Goal: Information Seeking & Learning: Learn about a topic

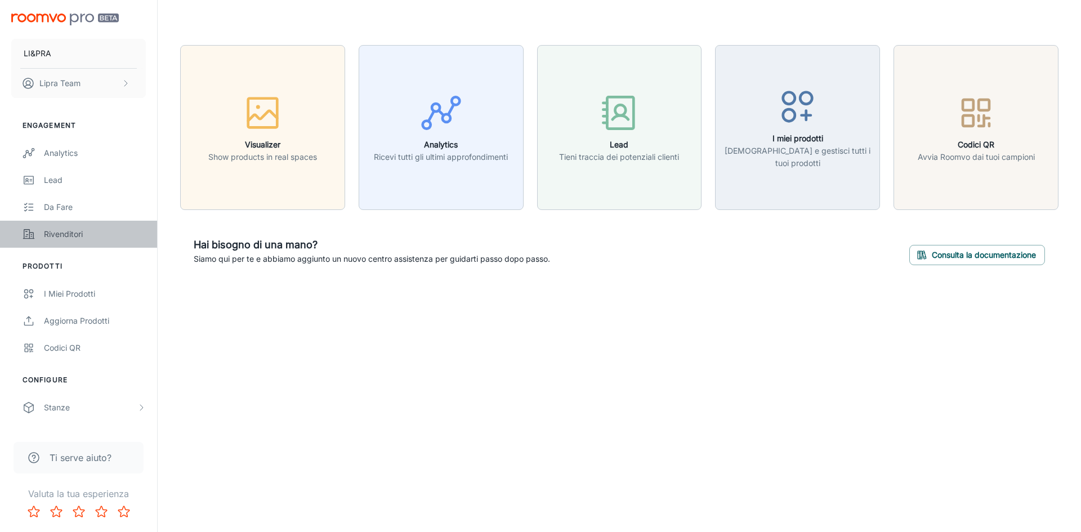
click at [116, 234] on div "Rivenditori" at bounding box center [95, 234] width 102 height 12
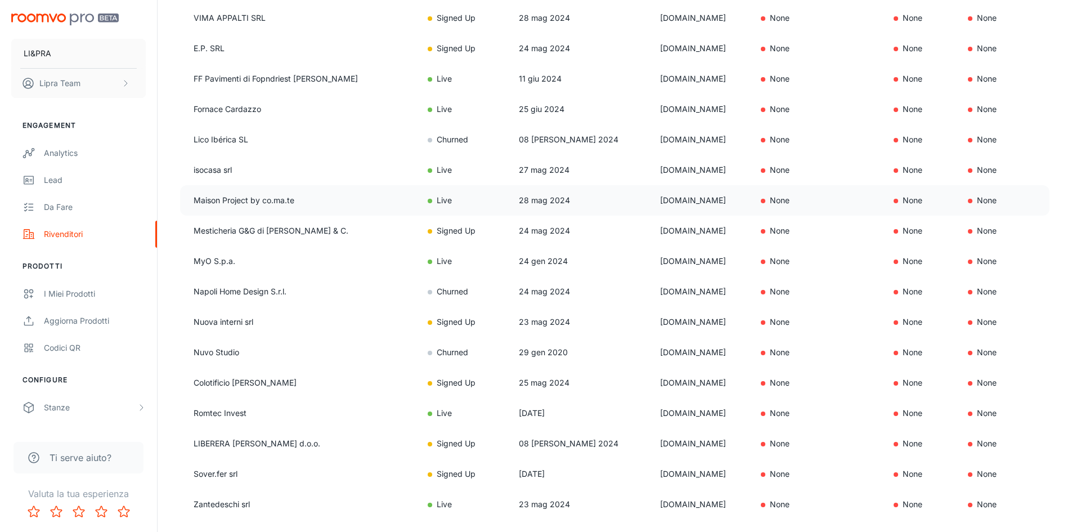
scroll to position [394, 0]
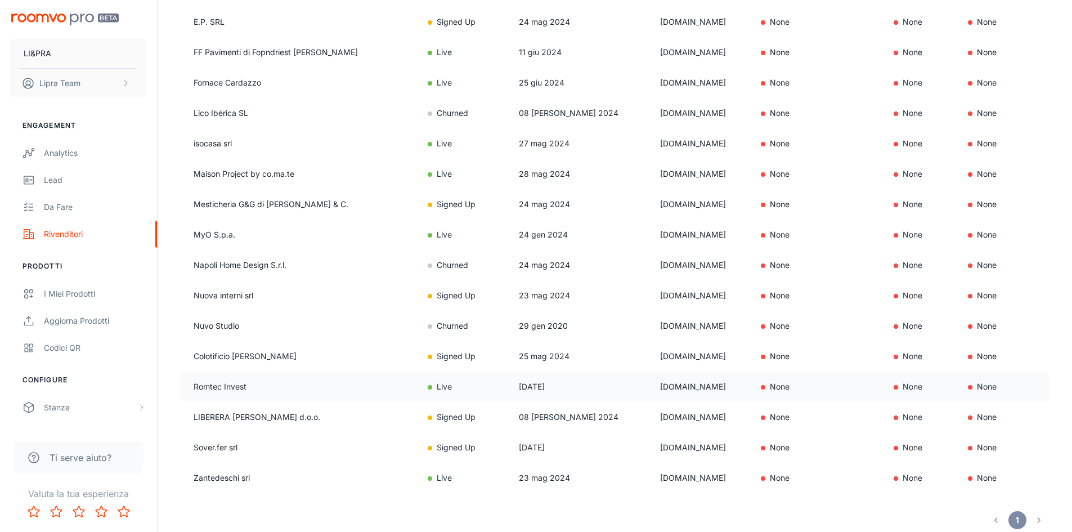
click at [191, 383] on td "Romtec Invest" at bounding box center [299, 387] width 239 height 30
click at [214, 389] on td "Romtec Invest" at bounding box center [299, 387] width 239 height 30
click at [495, 384] on td "Live" at bounding box center [464, 387] width 91 height 30
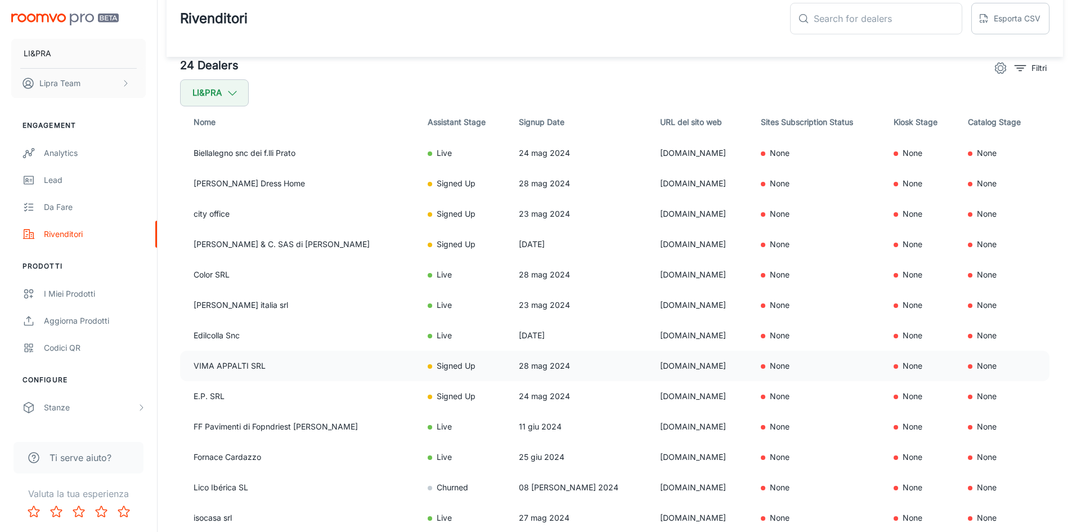
scroll to position [0, 0]
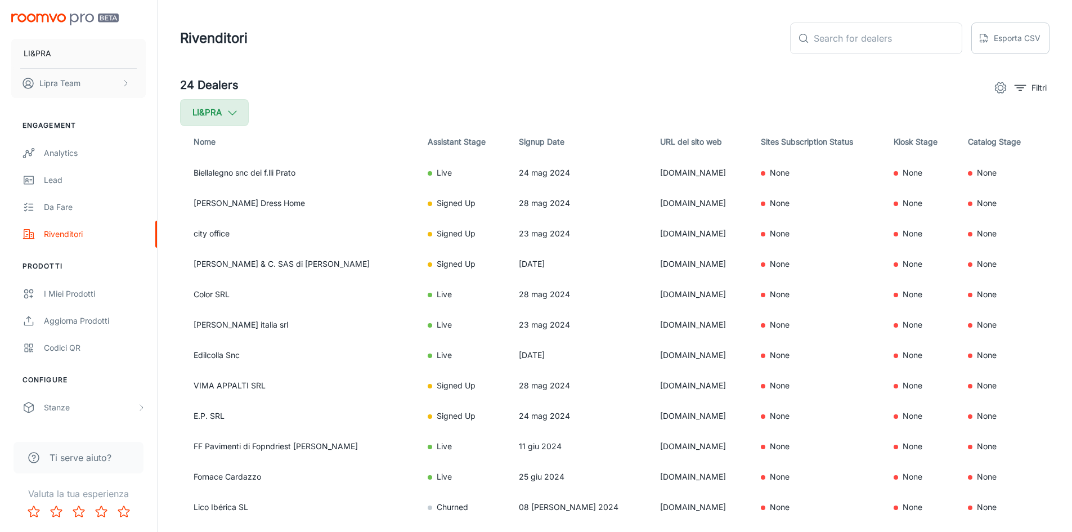
click at [208, 110] on button "LI&PRA" at bounding box center [214, 112] width 69 height 27
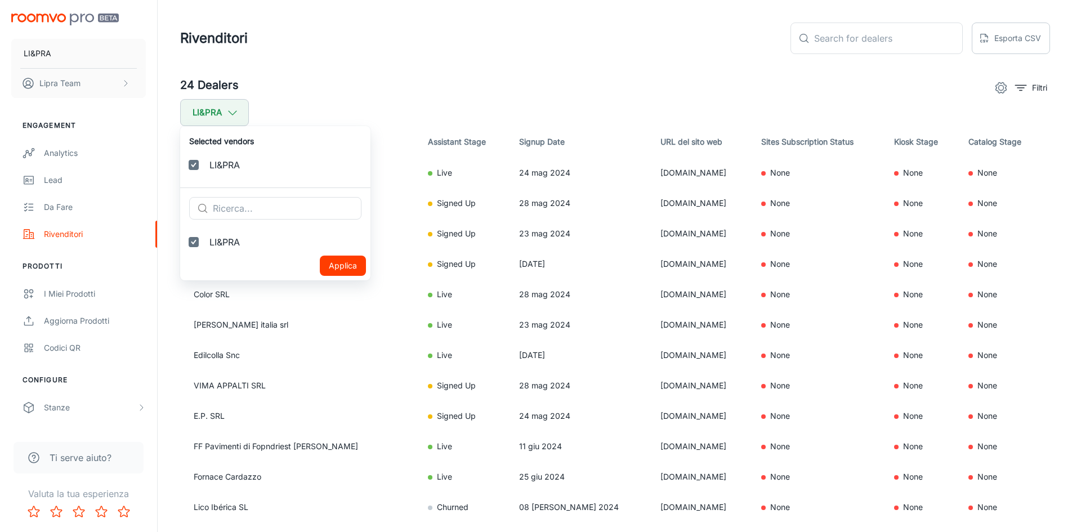
click at [222, 115] on div at bounding box center [540, 266] width 1081 height 532
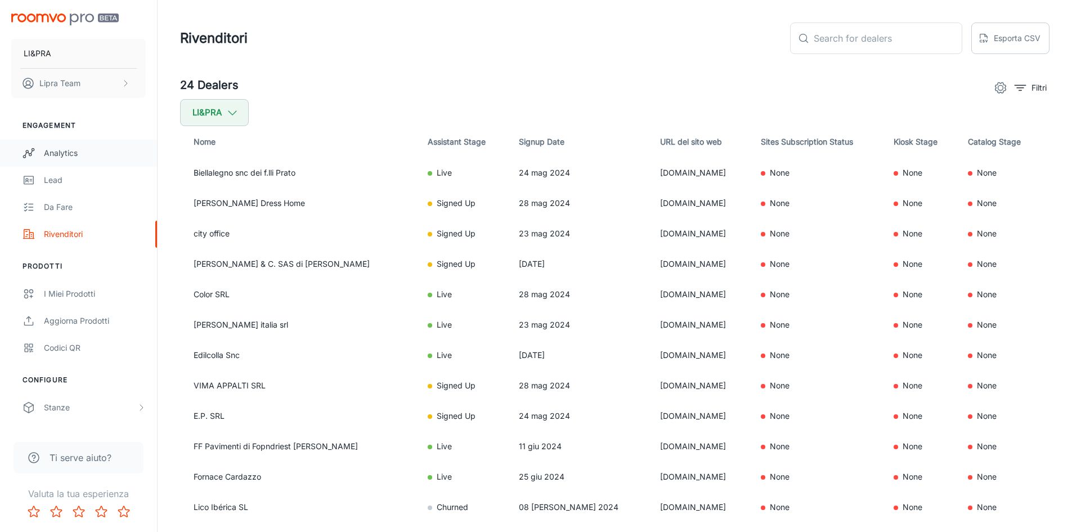
click at [73, 154] on div "Analytics" at bounding box center [95, 153] width 102 height 12
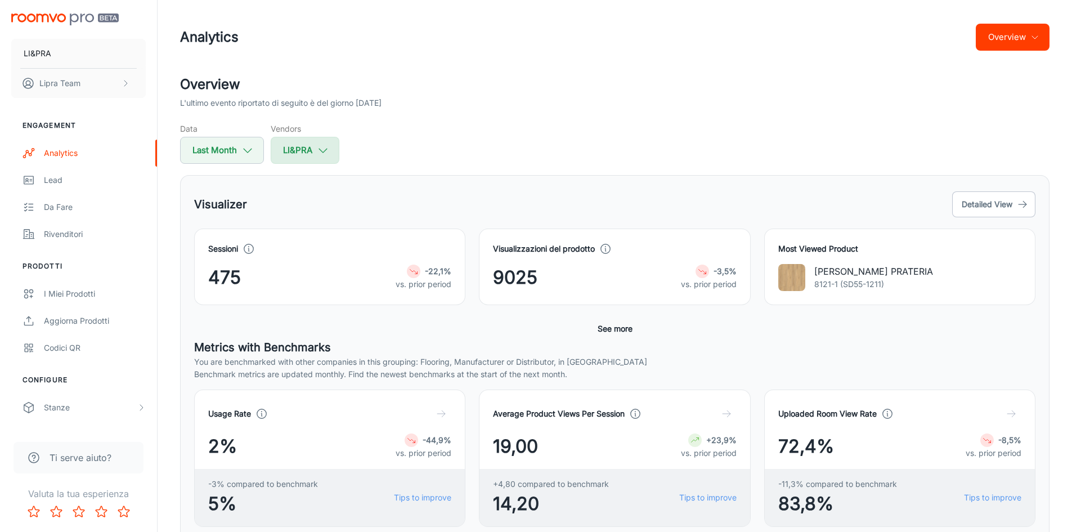
click at [293, 154] on button "LI&PRA" at bounding box center [305, 150] width 69 height 27
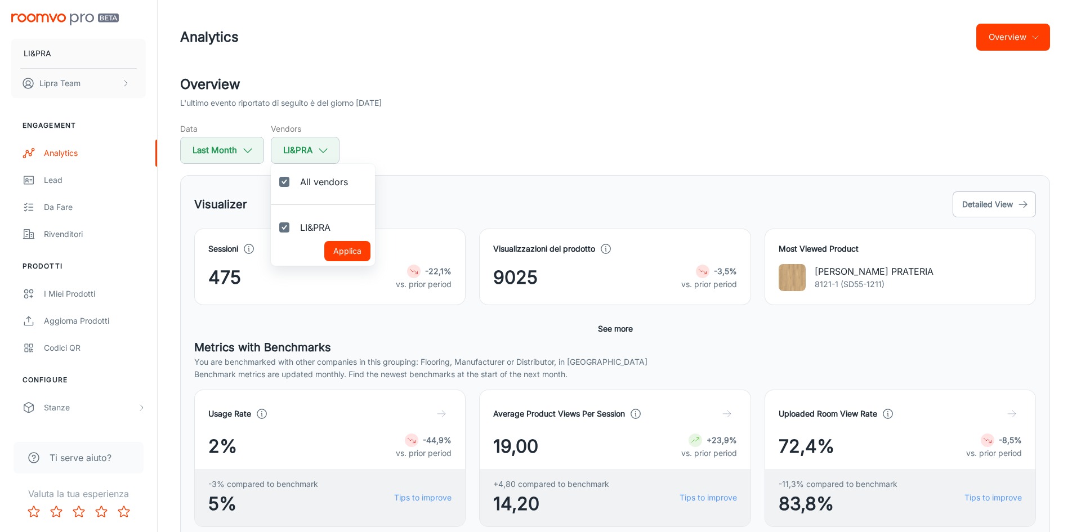
click at [296, 180] on label "All vendors" at bounding box center [314, 181] width 86 height 27
click at [296, 180] on input "All vendors" at bounding box center [284, 182] width 23 height 23
checkbox input "false"
click at [303, 146] on div at bounding box center [540, 266] width 1081 height 532
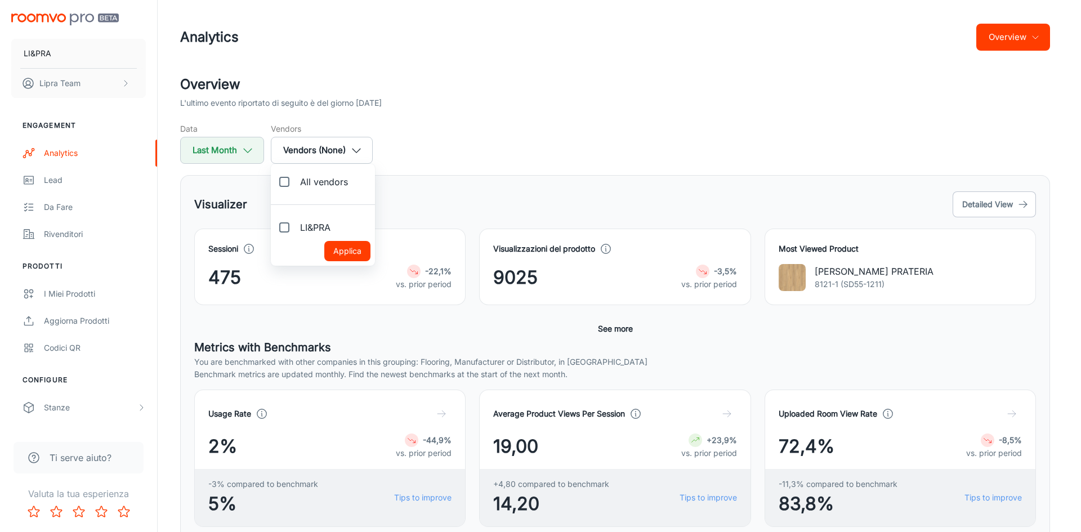
checkbox input "true"
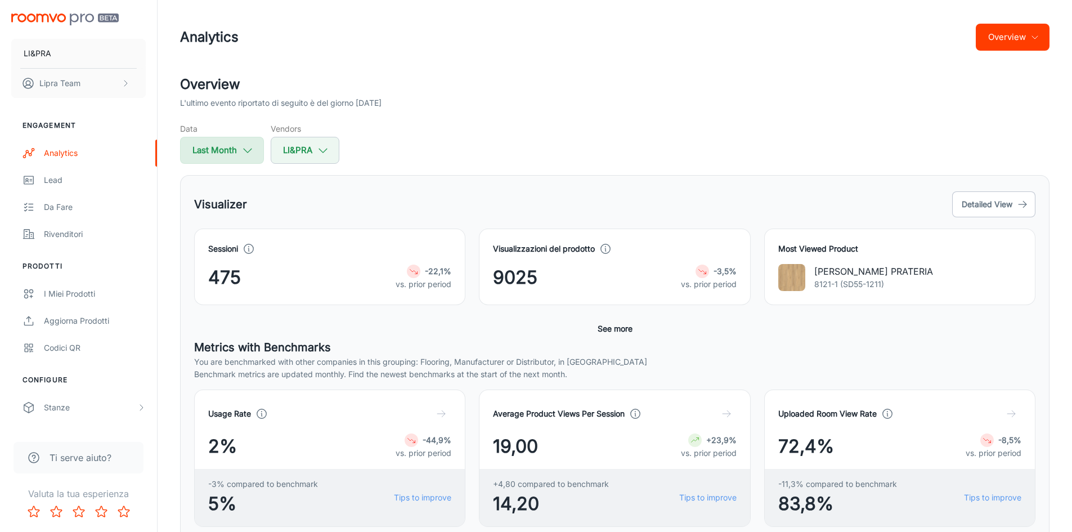
click at [235, 149] on button "Last Month" at bounding box center [222, 150] width 84 height 27
select select "7"
select select "2025"
select select "7"
select select "2025"
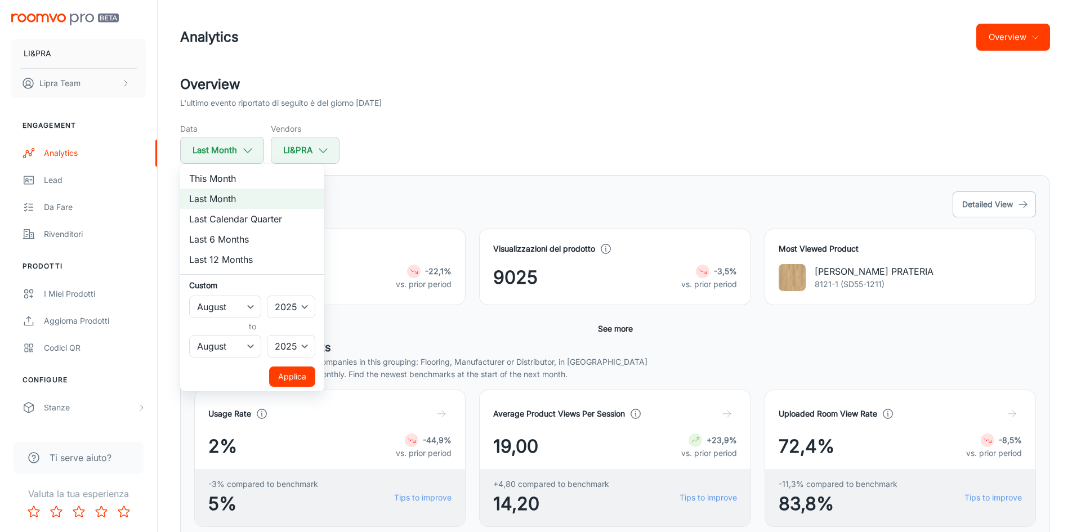
click at [257, 259] on li "Last 12 Months" at bounding box center [252, 259] width 144 height 20
select select "8"
select select "2024"
drag, startPoint x: 317, startPoint y: 131, endPoint x: 325, endPoint y: 143, distance: 14.7
click at [317, 133] on div at bounding box center [540, 266] width 1081 height 532
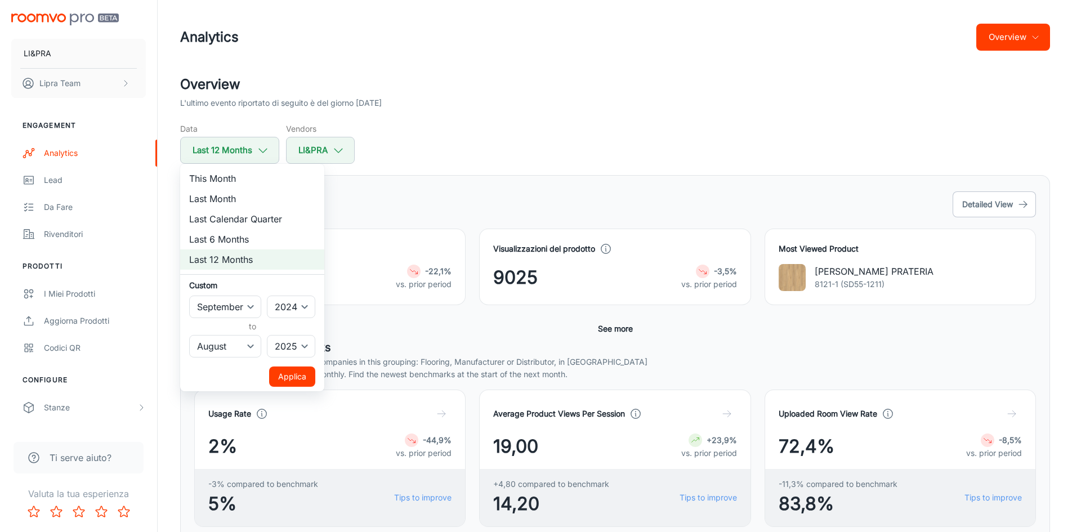
select select "7"
select select "2025"
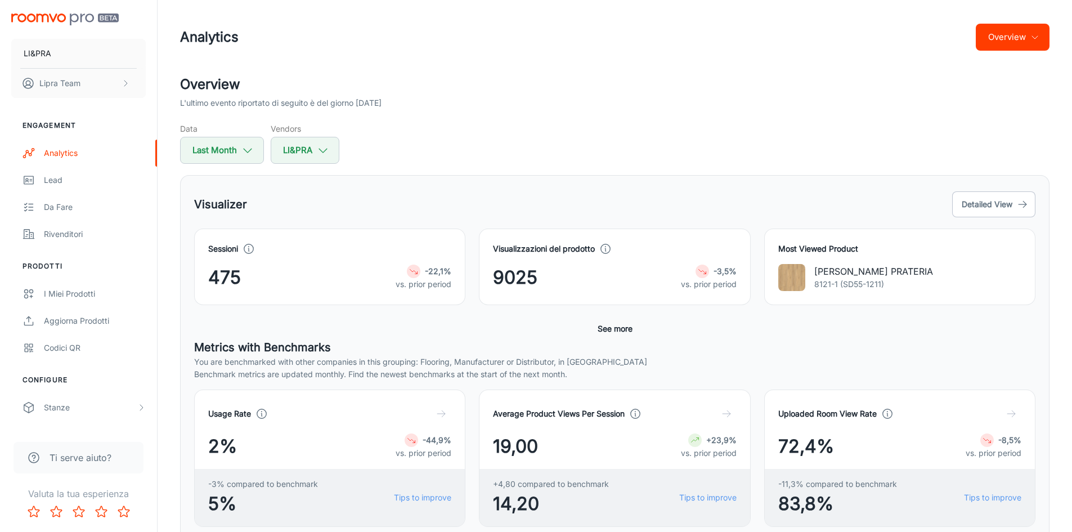
click at [326, 150] on div "This Month Last Month Last Calendar Quarter Last 6 Months Last 12 Months Custom…" at bounding box center [536, 266] width 1072 height 532
click at [320, 149] on icon "button" at bounding box center [323, 150] width 12 height 12
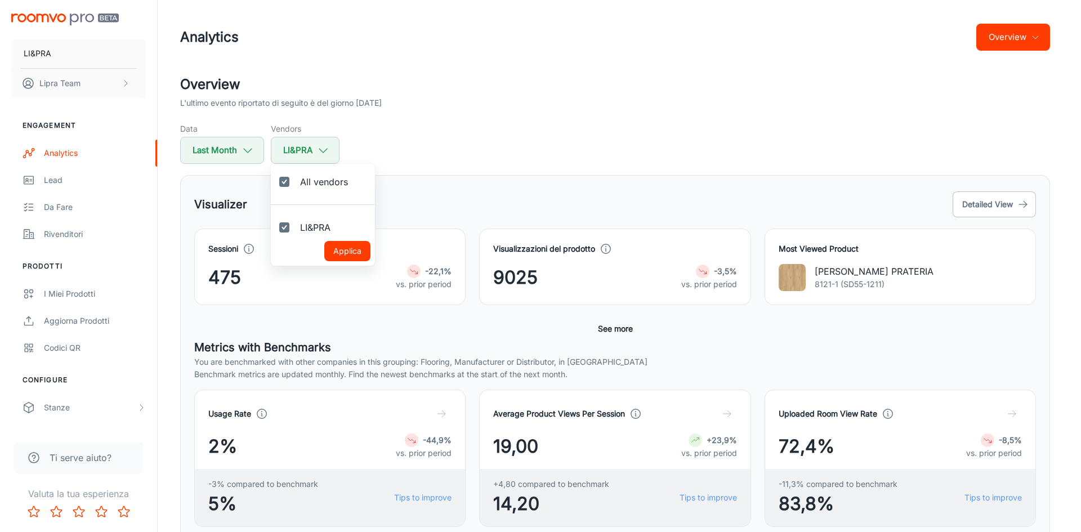
click at [415, 160] on div at bounding box center [540, 266] width 1081 height 532
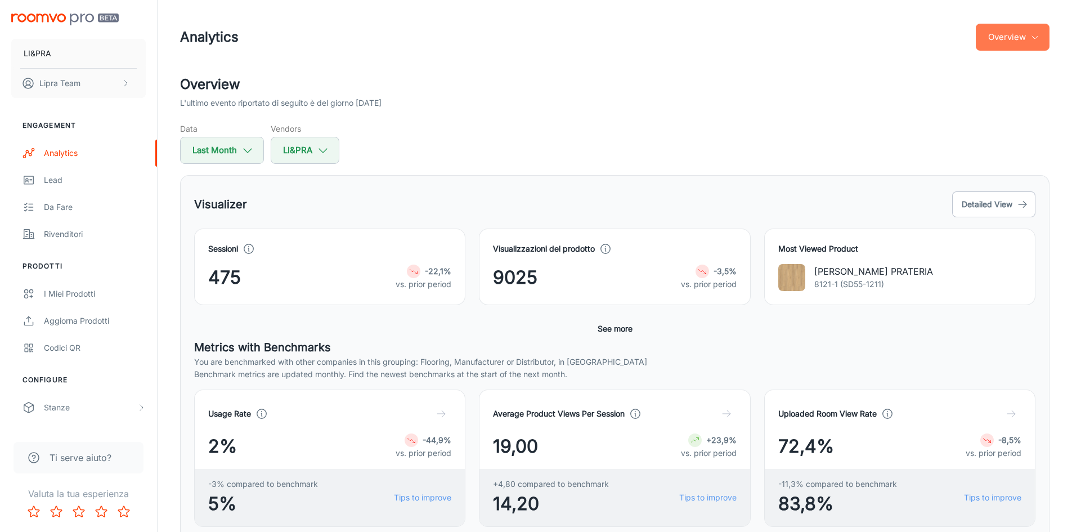
click at [1001, 42] on button "Overview" at bounding box center [1013, 37] width 74 height 27
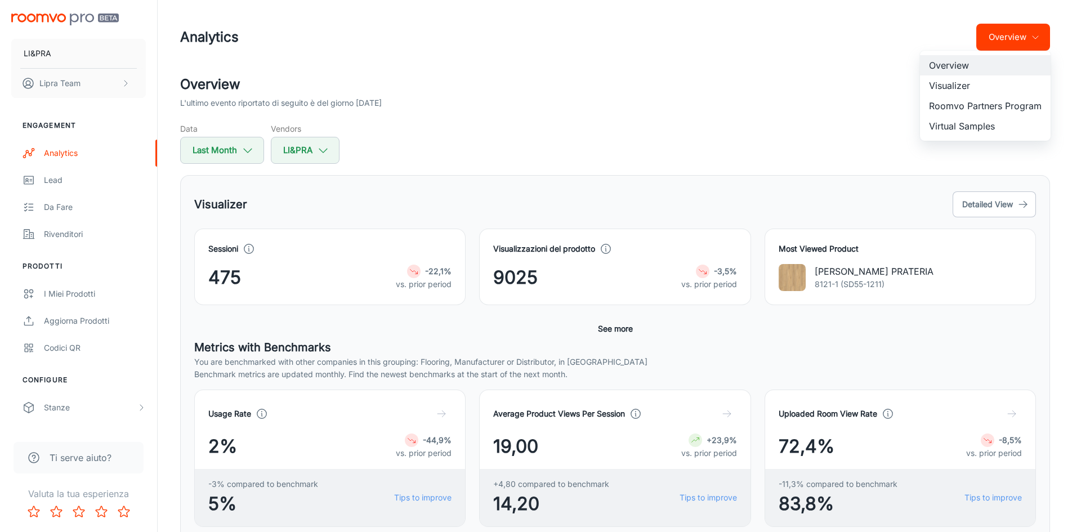
click at [1016, 109] on li "Roomvo Partners Program" at bounding box center [985, 106] width 131 height 20
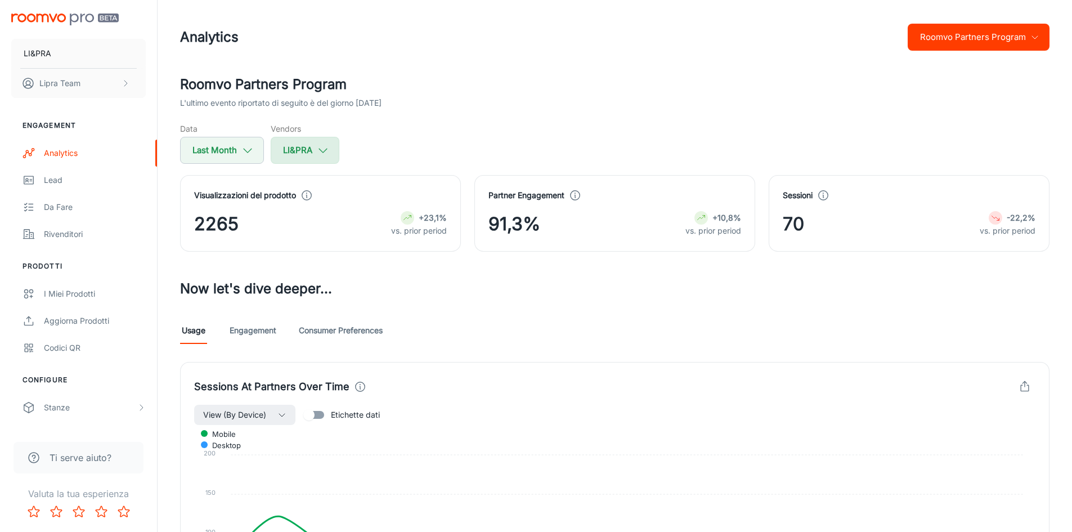
click at [303, 154] on button "LI&PRA" at bounding box center [305, 150] width 69 height 27
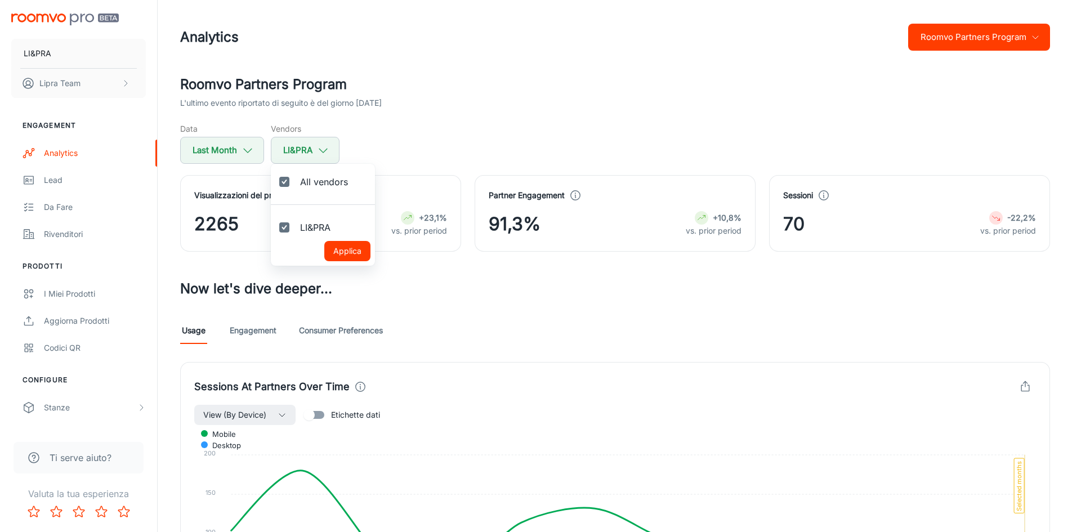
click at [315, 177] on span "All vendors" at bounding box center [324, 182] width 48 height 14
click at [296, 177] on input "All vendors" at bounding box center [284, 182] width 23 height 23
checkbox input "false"
click at [361, 153] on div at bounding box center [540, 266] width 1081 height 532
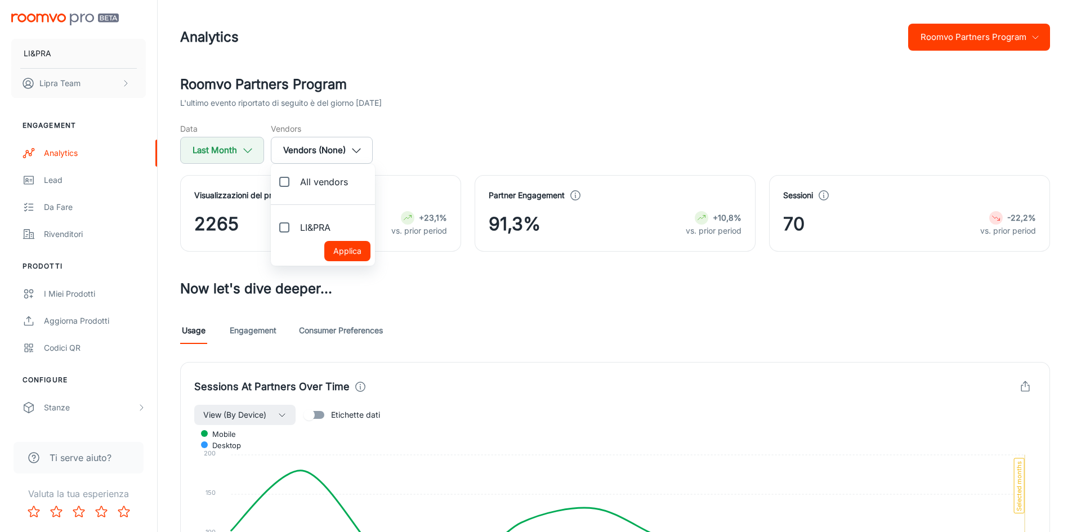
checkbox input "true"
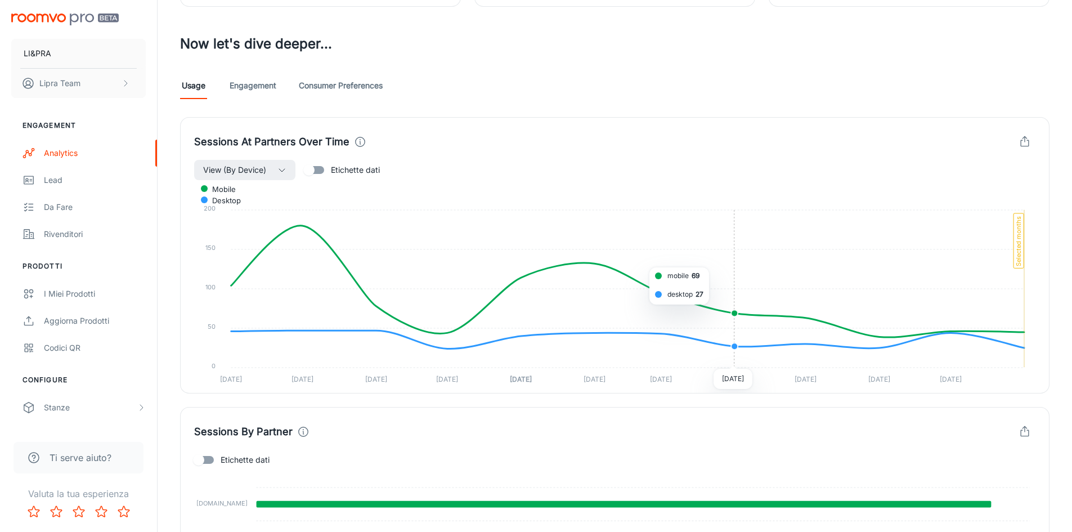
scroll to position [225, 0]
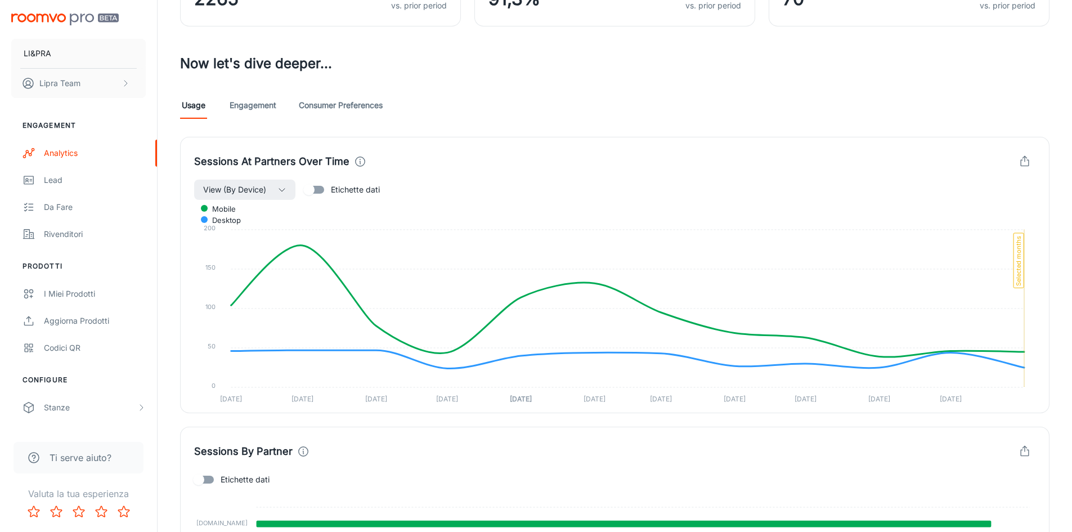
click at [343, 108] on link "Consumer Preferences" at bounding box center [341, 105] width 84 height 27
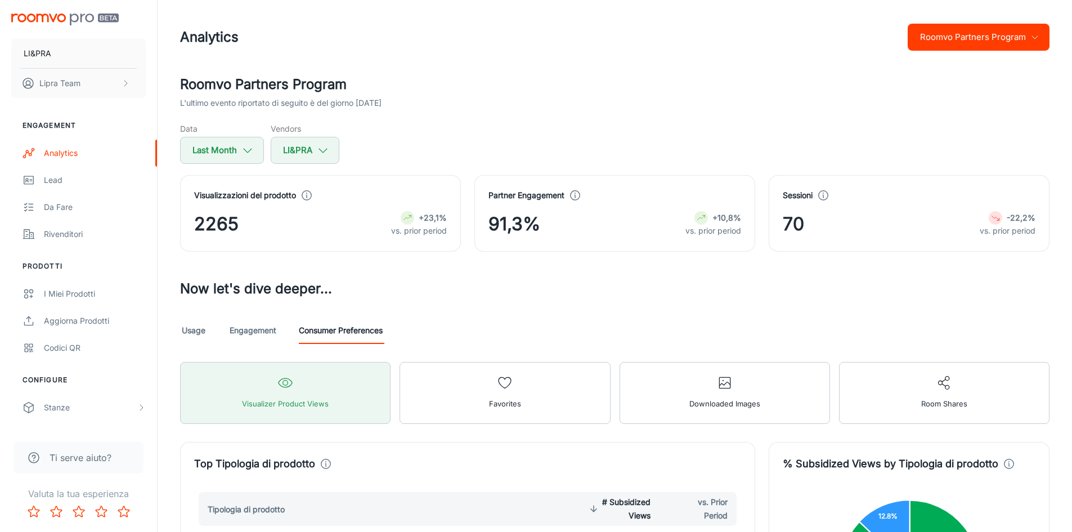
click at [262, 333] on link "Engagement" at bounding box center [253, 330] width 47 height 27
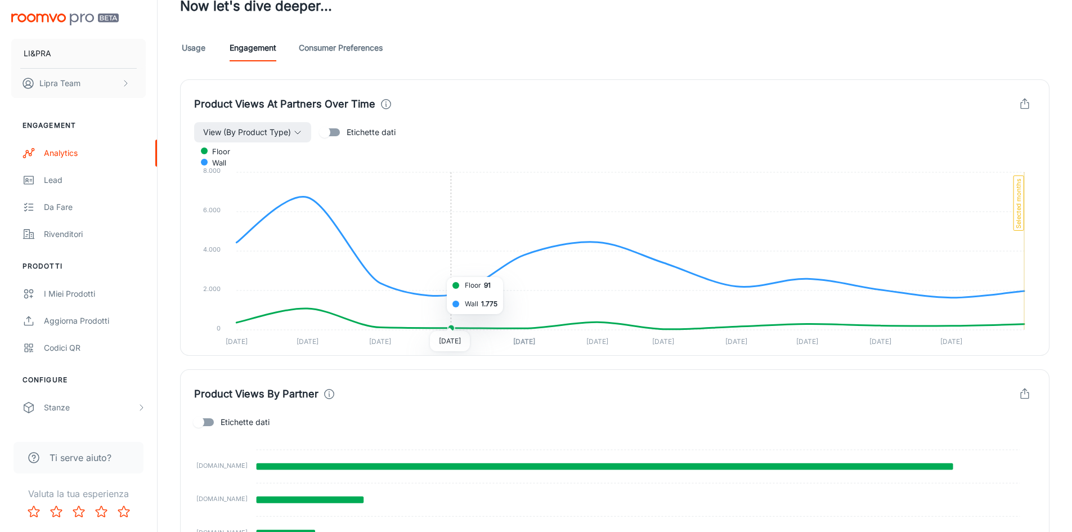
scroll to position [281, 0]
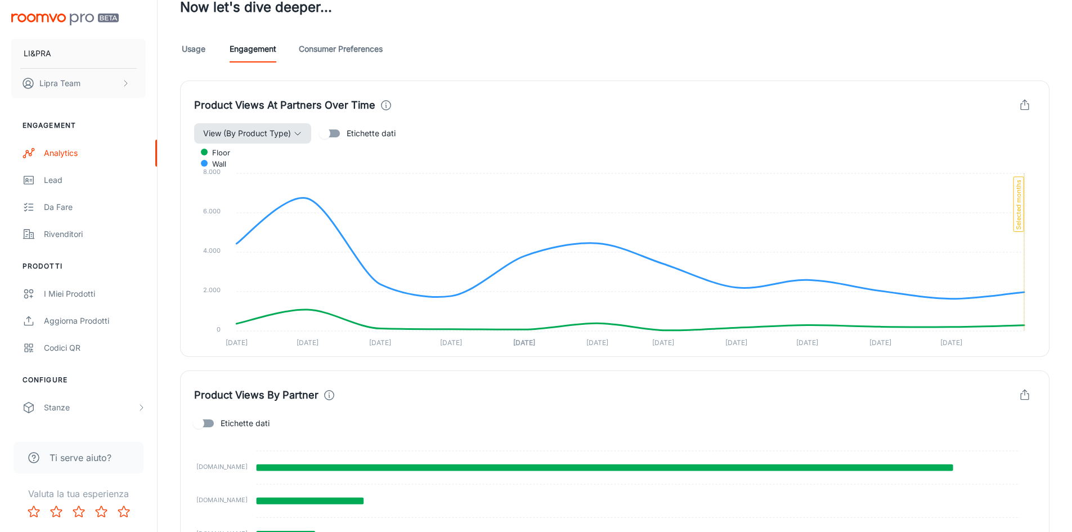
click at [237, 129] on span "View (By Product Type)" at bounding box center [247, 134] width 88 height 14
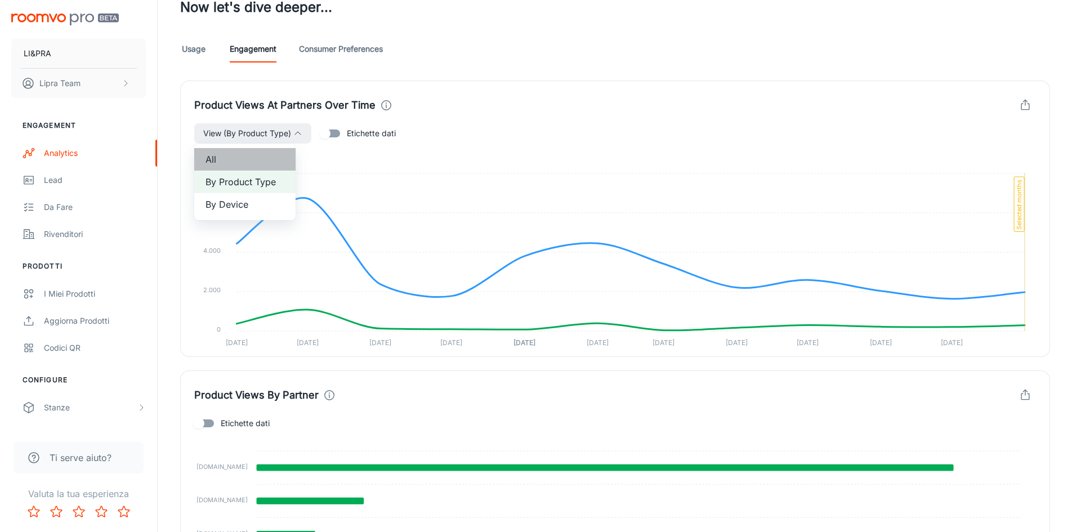
drag, startPoint x: 236, startPoint y: 167, endPoint x: 298, endPoint y: 193, distance: 67.3
click at [236, 167] on li "All" at bounding box center [244, 159] width 101 height 23
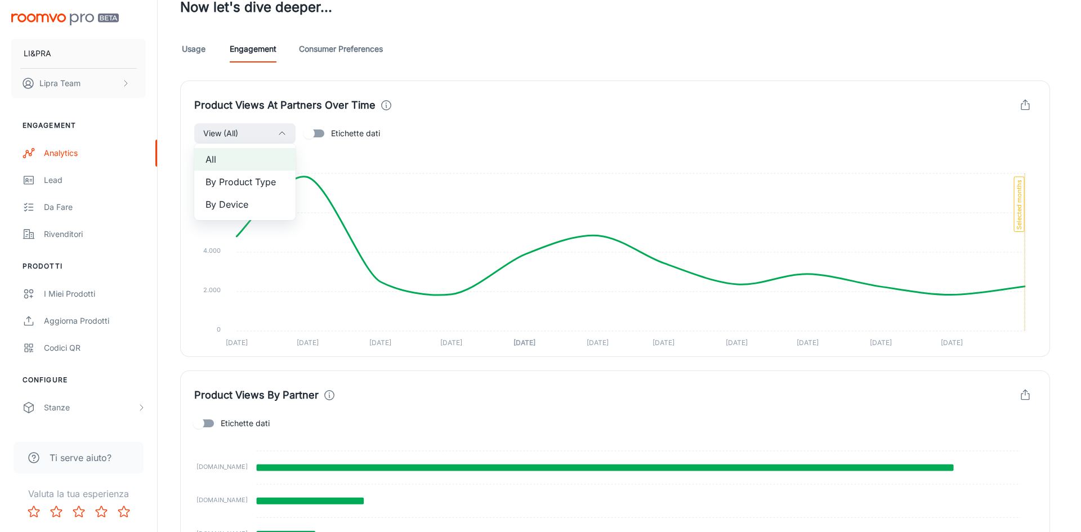
click at [508, 365] on div at bounding box center [540, 266] width 1081 height 532
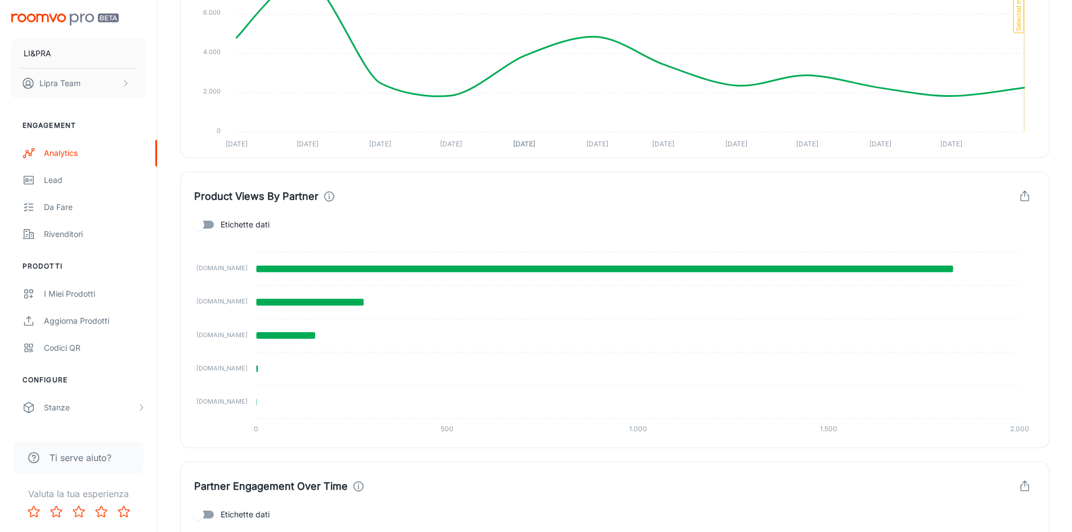
scroll to position [507, 0]
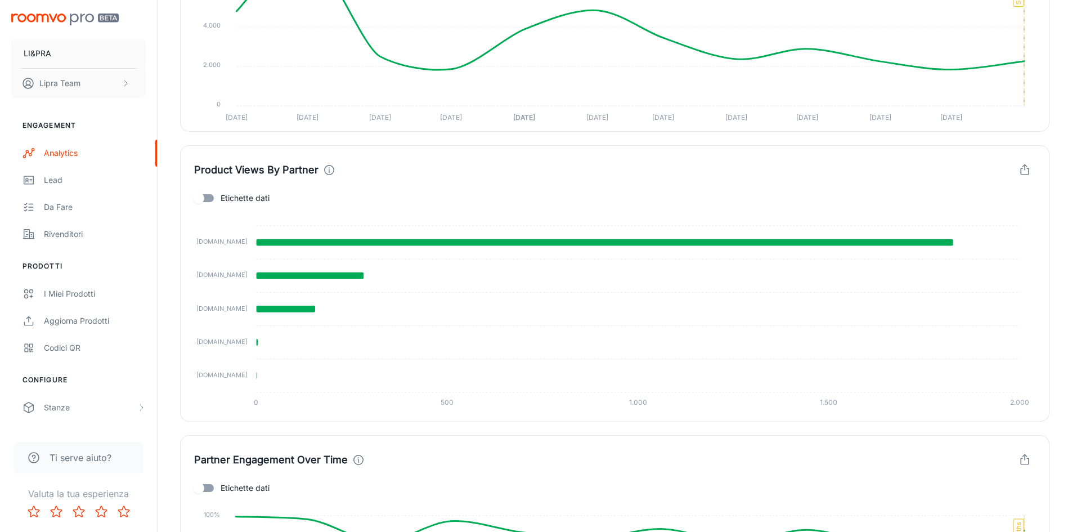
click at [326, 165] on circle at bounding box center [330, 170] width 10 height 10
click at [388, 168] on div "Product Views By Partner" at bounding box center [615, 169] width 842 height 21
click at [1027, 171] on icon "button" at bounding box center [1025, 170] width 12 height 12
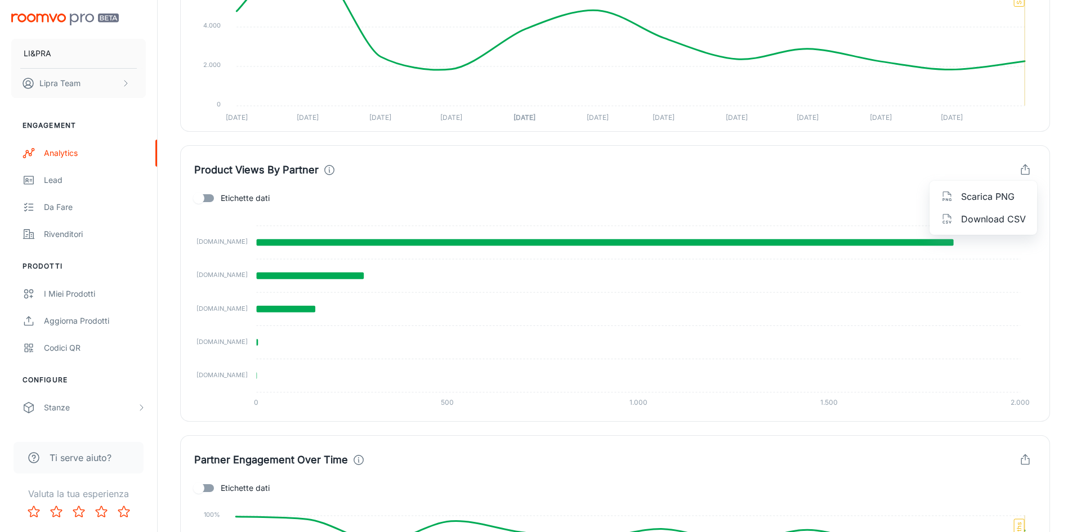
click at [1008, 214] on span "Download CSV" at bounding box center [993, 219] width 65 height 14
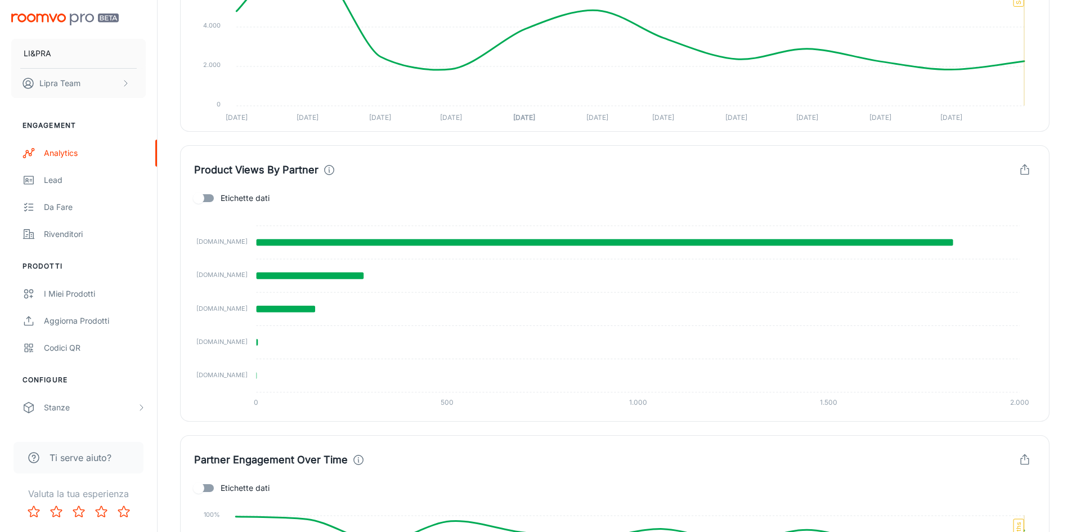
drag, startPoint x: 897, startPoint y: 184, endPoint x: 511, endPoint y: 160, distance: 386.3
click at [897, 184] on div "Product Views By Partner Etichette dati [DOMAIN_NAME] [DOMAIN_NAME] [DOMAIN_NAM…" at bounding box center [615, 283] width 870 height 276
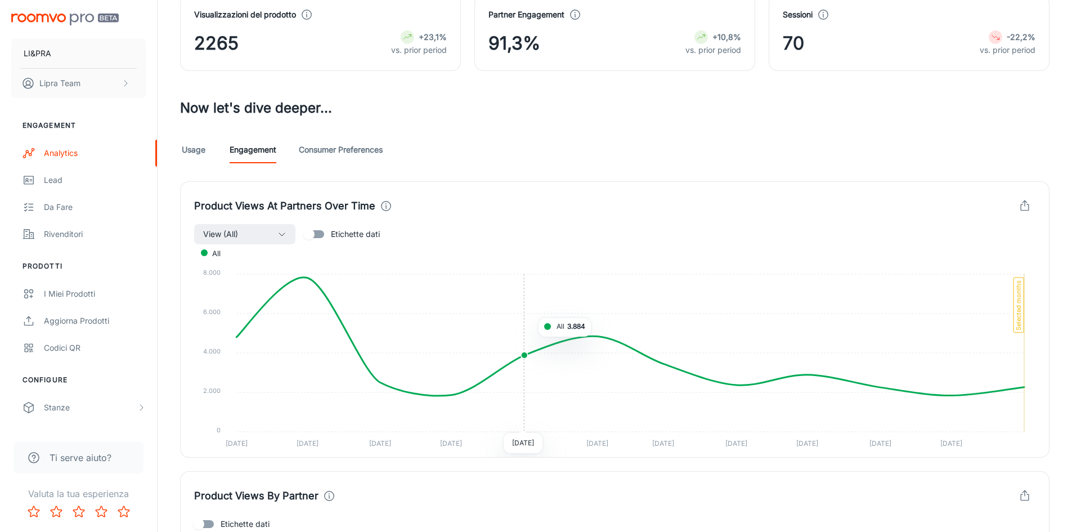
scroll to position [169, 0]
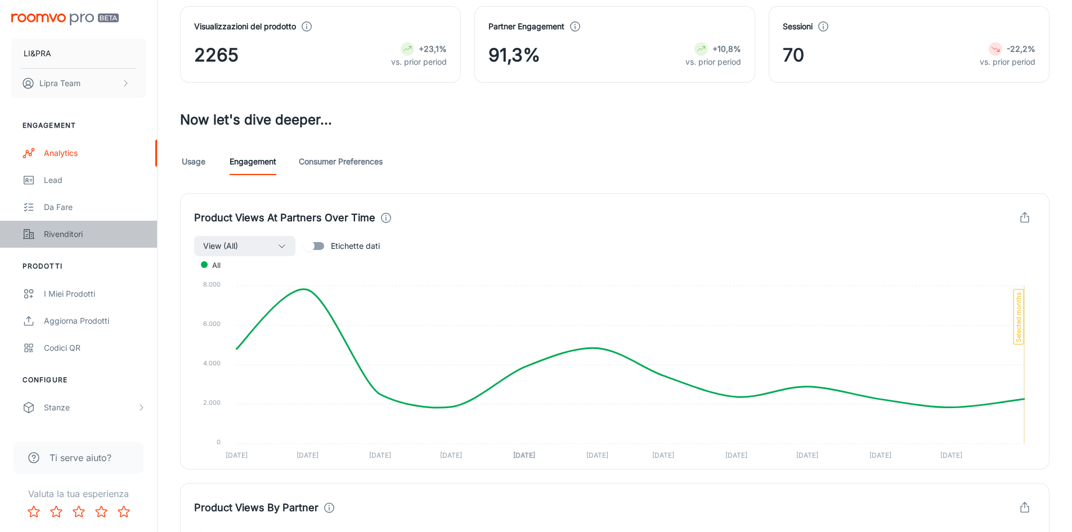
click at [67, 231] on div "Rivenditori" at bounding box center [95, 234] width 102 height 12
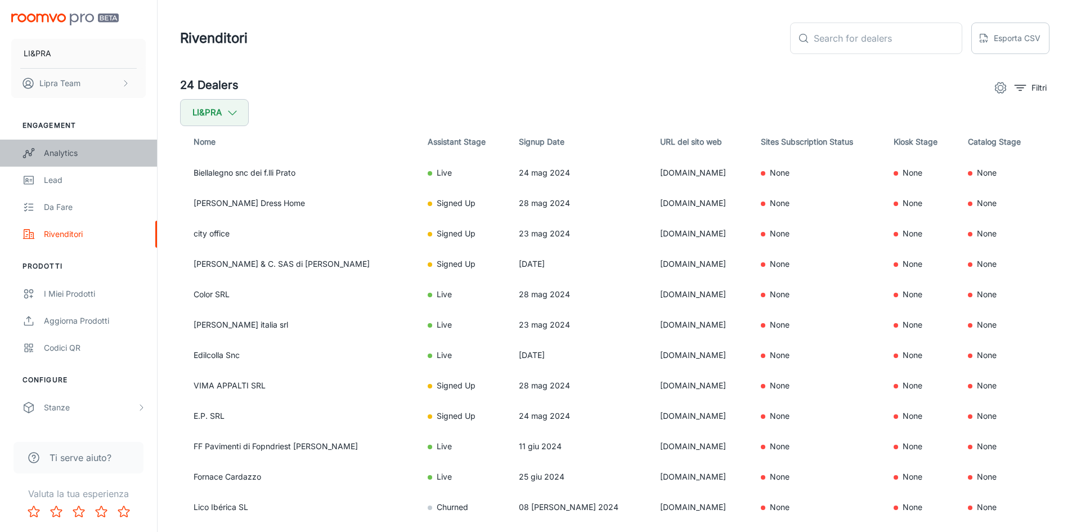
click at [69, 155] on div "Analytics" at bounding box center [95, 153] width 102 height 12
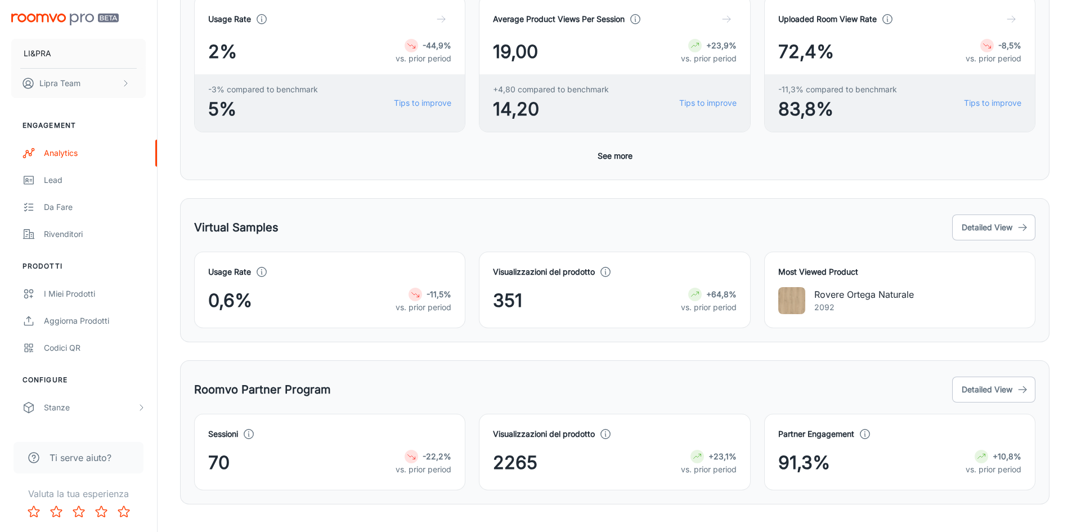
scroll to position [412, 0]
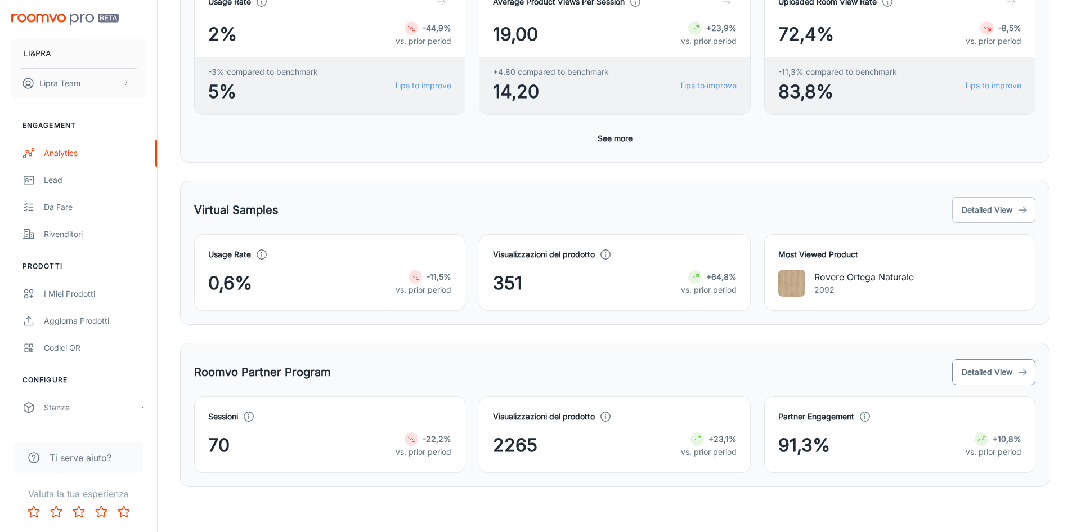
click at [1018, 375] on icon "button" at bounding box center [1022, 371] width 11 height 11
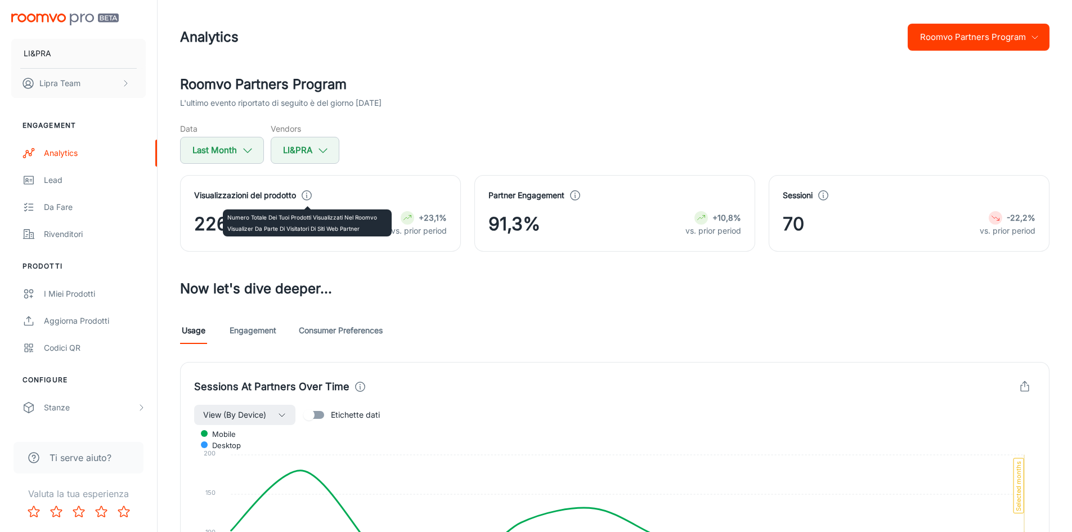
click at [306, 192] on icon at bounding box center [307, 195] width 12 height 12
click at [706, 286] on h3 "Now let's dive deeper..." at bounding box center [615, 289] width 870 height 20
click at [253, 328] on link "Engagement" at bounding box center [253, 330] width 47 height 27
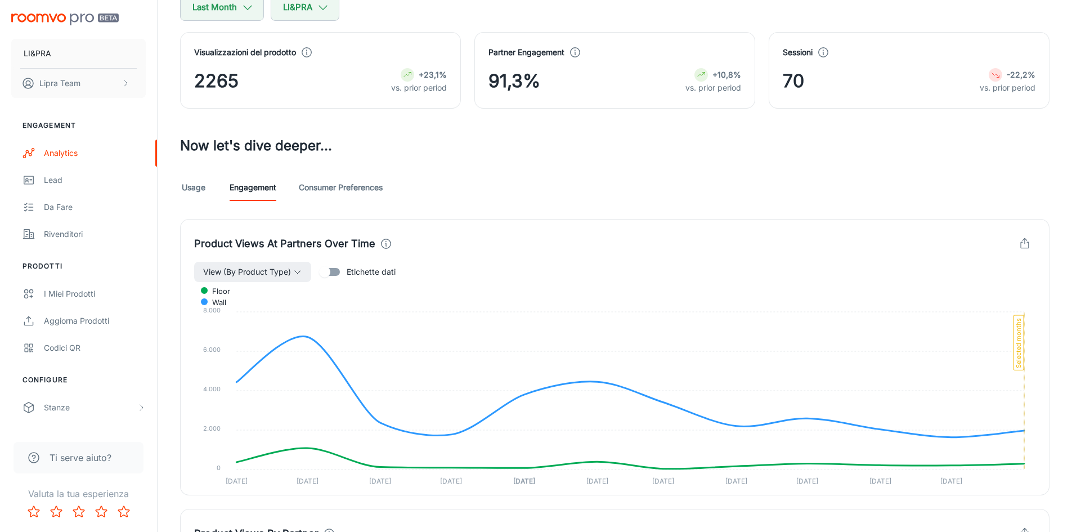
scroll to position [169, 0]
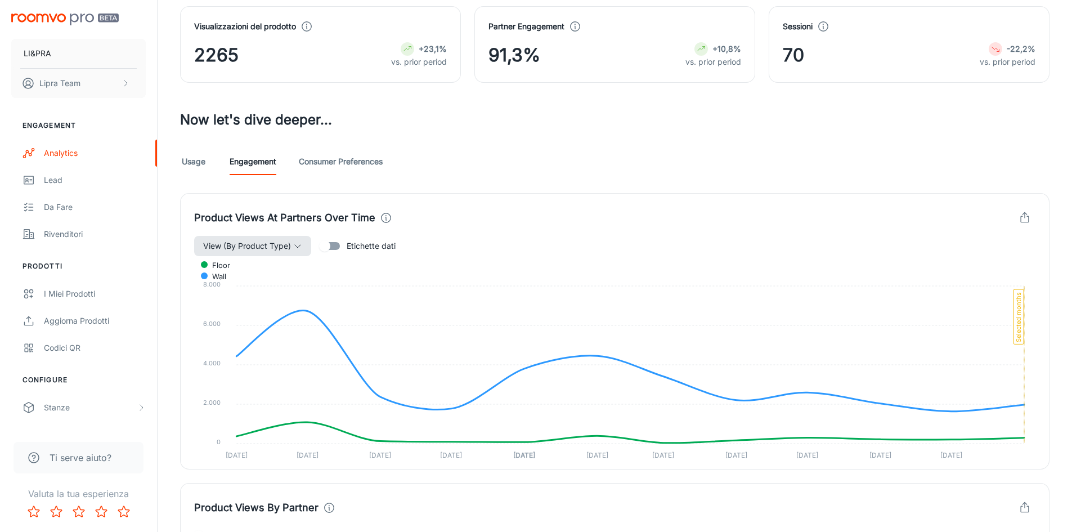
click at [299, 248] on icon "button" at bounding box center [297, 245] width 9 height 9
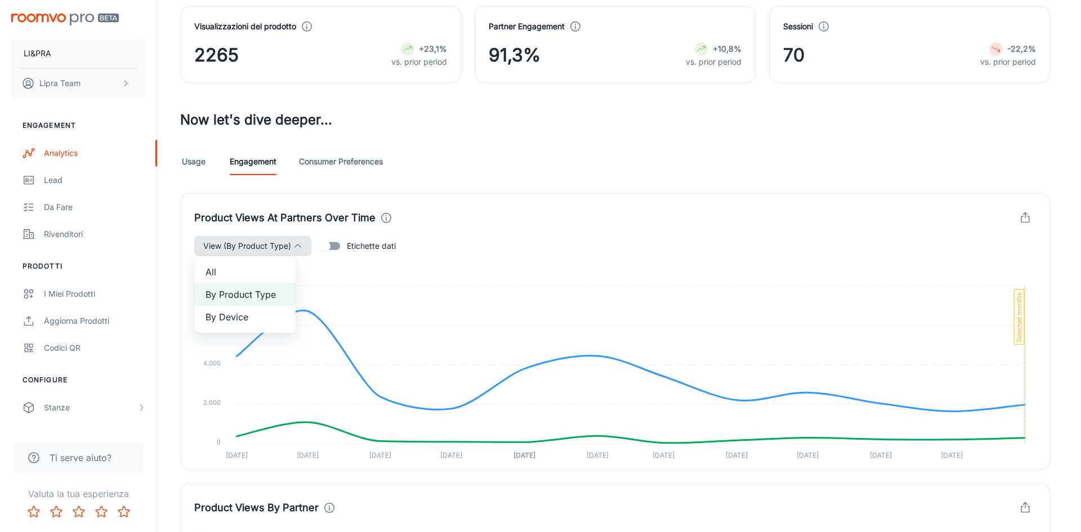
click at [299, 248] on div at bounding box center [540, 266] width 1081 height 532
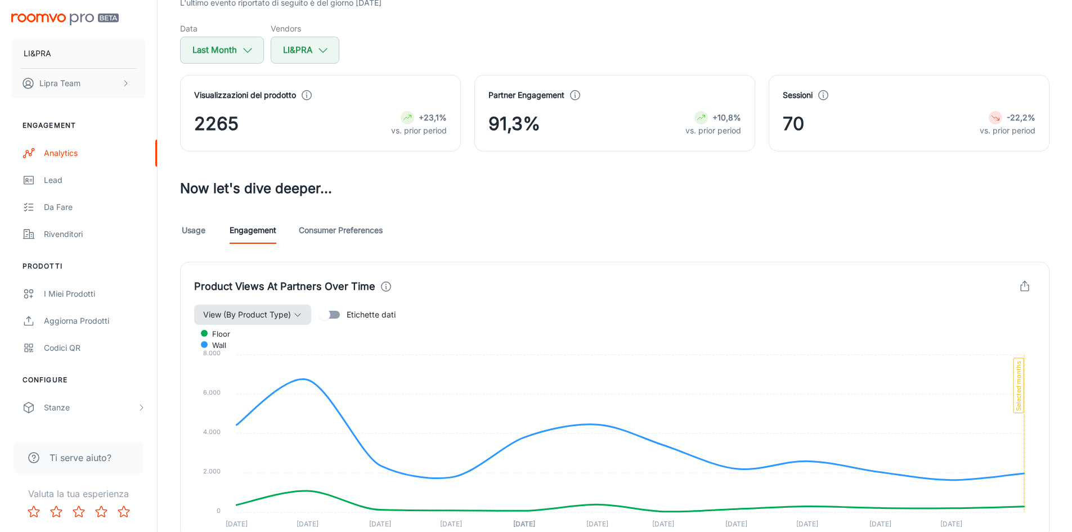
scroll to position [100, 0]
click at [336, 234] on link "Consumer Preferences" at bounding box center [341, 230] width 84 height 27
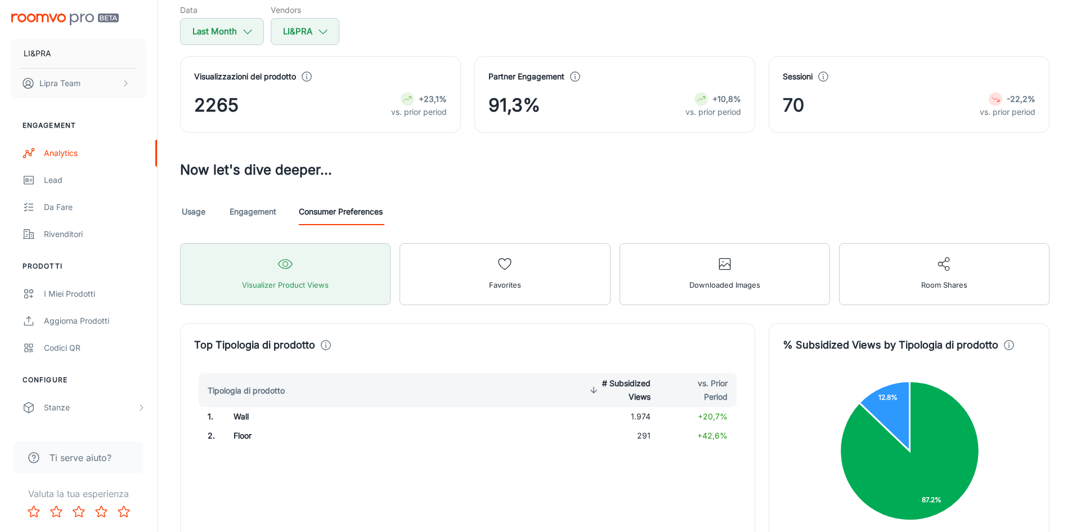
scroll to position [59, 0]
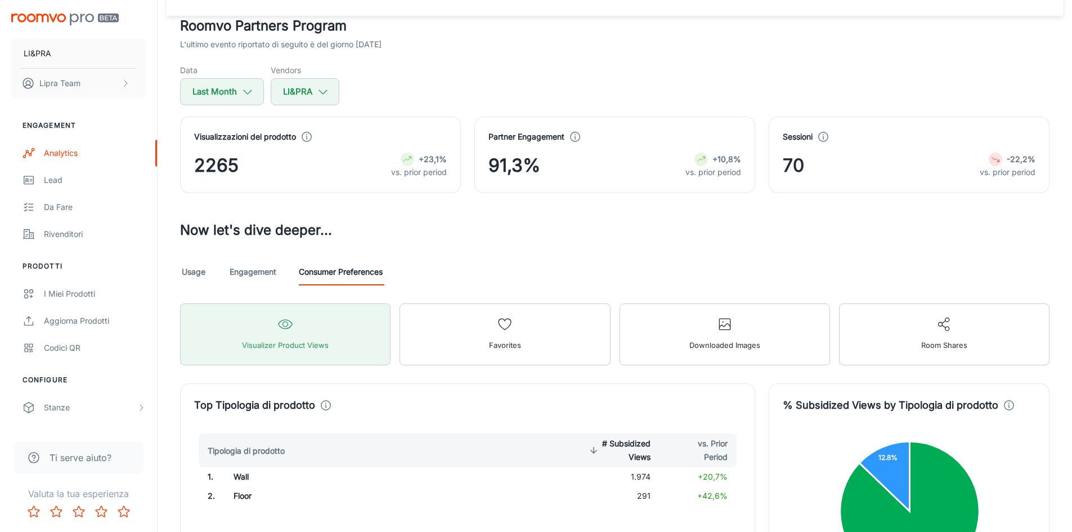
click at [239, 271] on link "Engagement" at bounding box center [253, 271] width 47 height 27
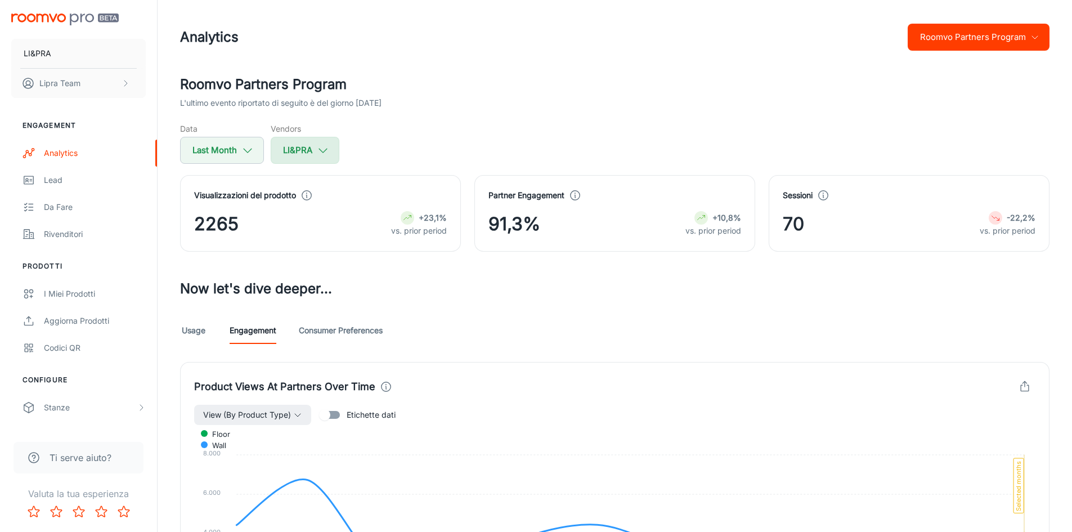
click at [317, 156] on icon "button" at bounding box center [323, 150] width 12 height 12
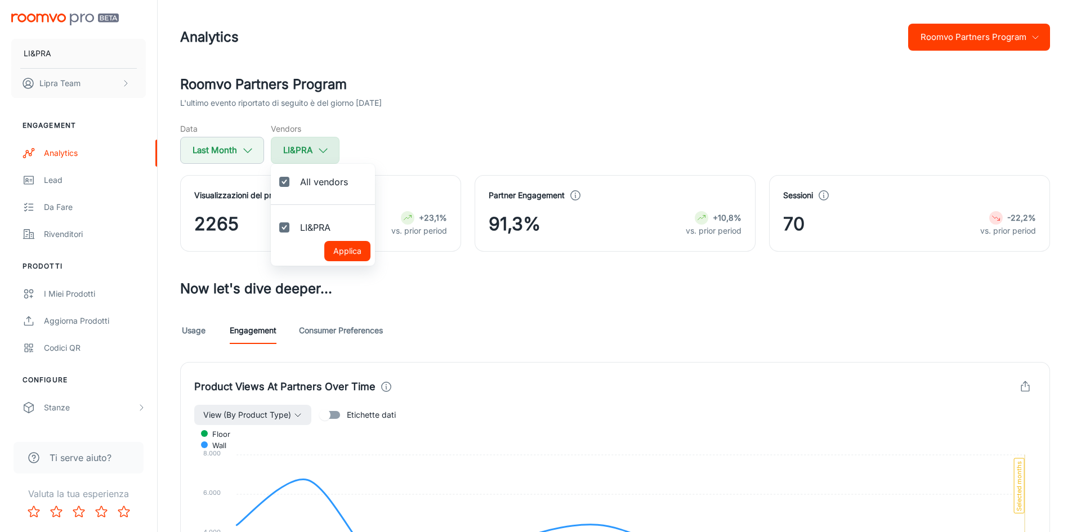
click at [317, 156] on div at bounding box center [540, 266] width 1081 height 532
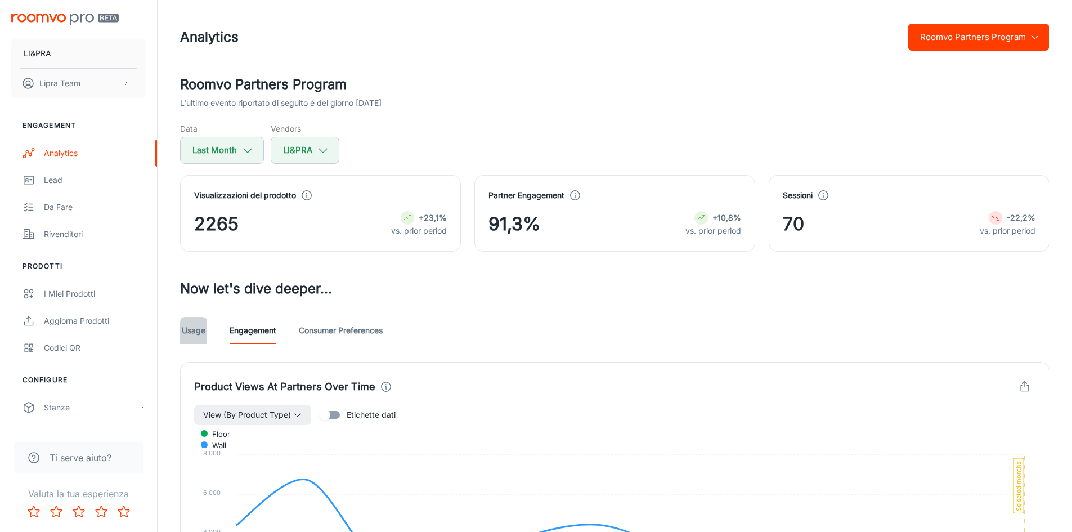
click at [195, 327] on link "Usage" at bounding box center [193, 330] width 27 height 27
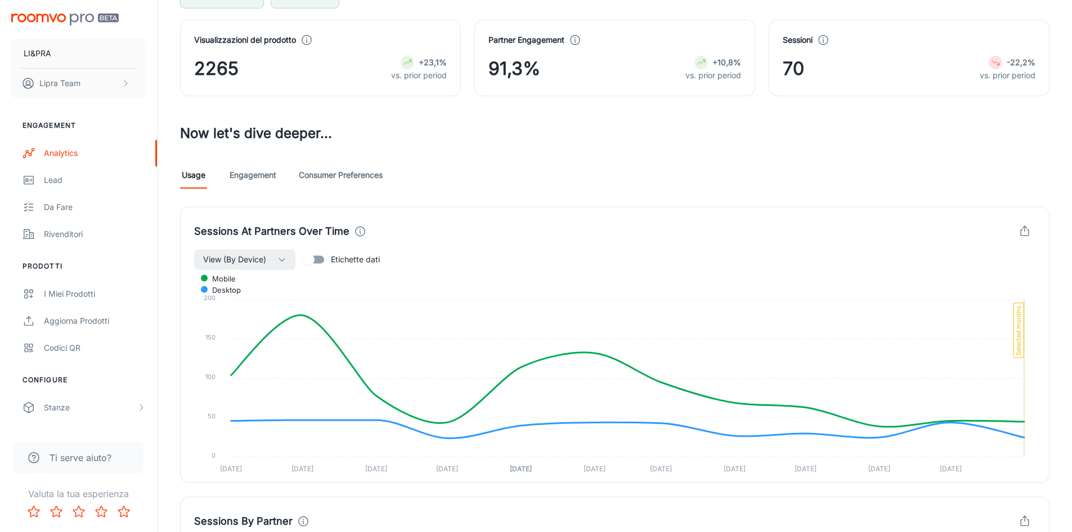
scroll to position [225, 0]
